Goal: Task Accomplishment & Management: Manage account settings

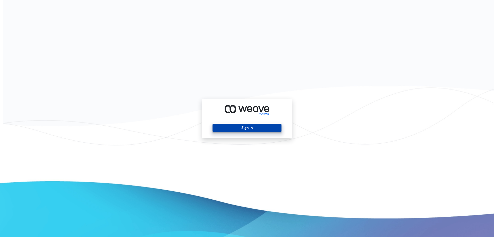
click at [258, 126] on button "Sign In" at bounding box center [247, 128] width 69 height 8
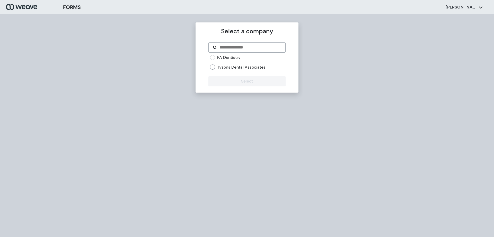
drag, startPoint x: 227, startPoint y: 56, endPoint x: 228, endPoint y: 67, distance: 10.9
click at [227, 57] on label "FA Dentistry" at bounding box center [228, 58] width 23 height 6
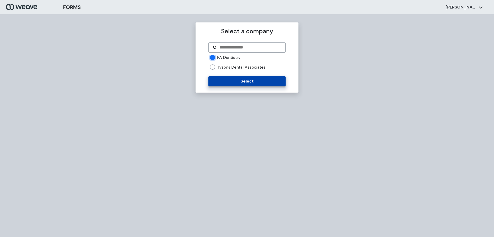
click at [235, 81] on button "Select" at bounding box center [247, 81] width 77 height 10
